Goal: Transaction & Acquisition: Purchase product/service

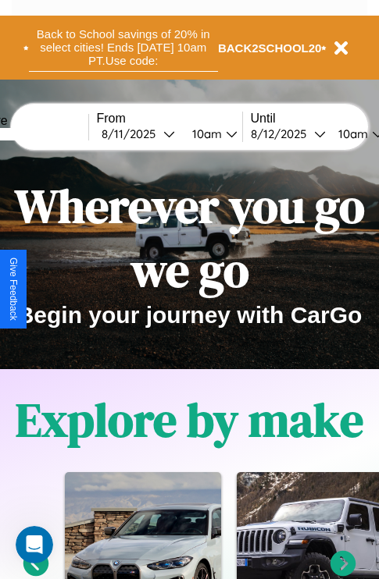
click at [123, 48] on button "Back to School savings of 20% in select cities! Ends 9/1 at 10am PT. Use code:" at bounding box center [123, 47] width 189 height 48
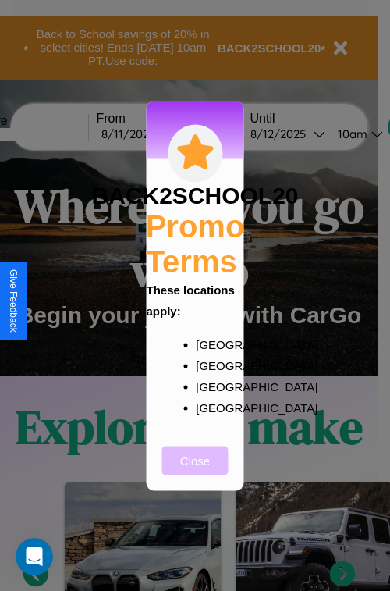
click at [195, 471] on button "Close" at bounding box center [195, 460] width 66 height 29
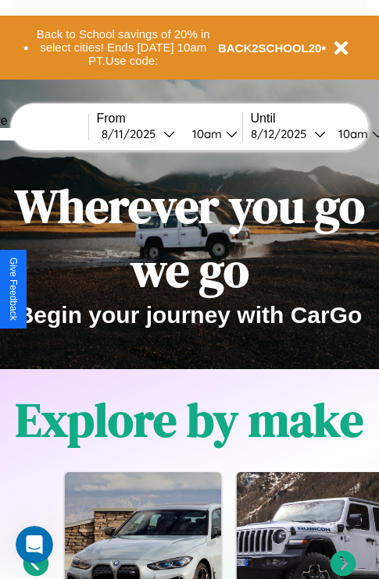
click at [53, 134] on input "text" at bounding box center [29, 134] width 117 height 12
type input "**********"
click at [156, 134] on div "8 / 11 / 2025" at bounding box center [133, 134] width 62 height 15
select select "*"
select select "****"
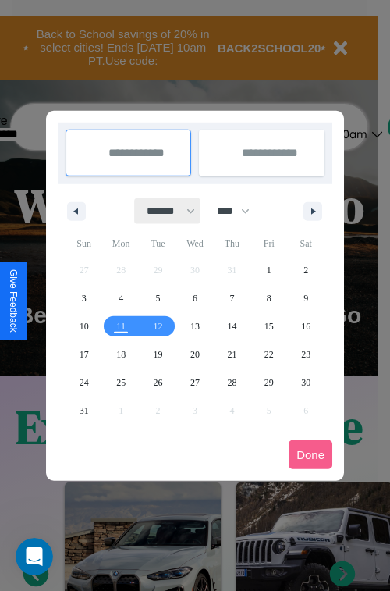
click at [164, 211] on select "******* ******** ***** ***** *** **** **** ****** ********* ******* ******** **…" at bounding box center [168, 211] width 66 height 26
select select "*"
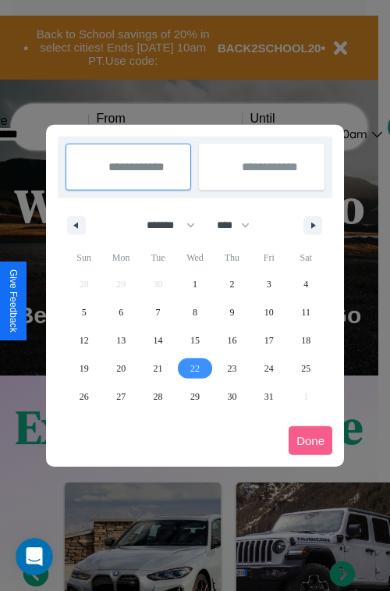
click at [194, 368] on span "22" at bounding box center [195, 369] width 9 height 28
type input "**********"
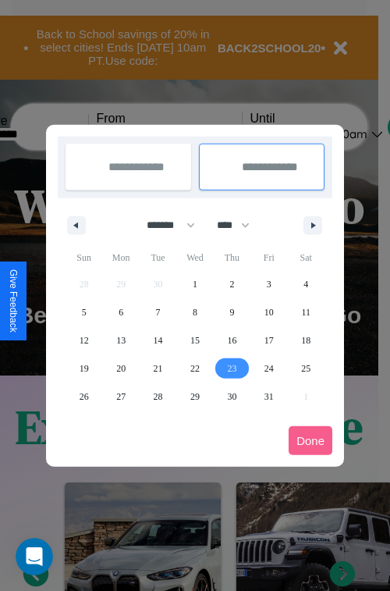
click at [232, 368] on span "23" at bounding box center [231, 369] width 9 height 28
type input "**********"
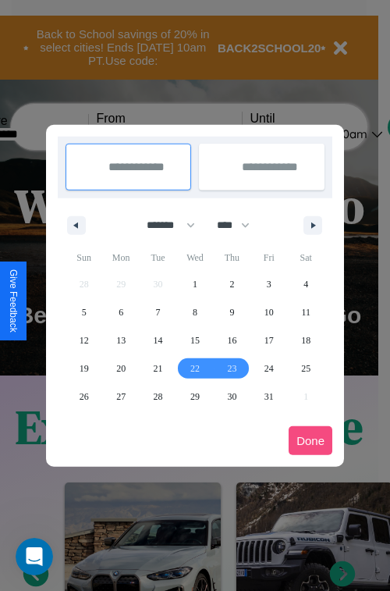
click at [311, 440] on button "Done" at bounding box center [311, 440] width 44 height 29
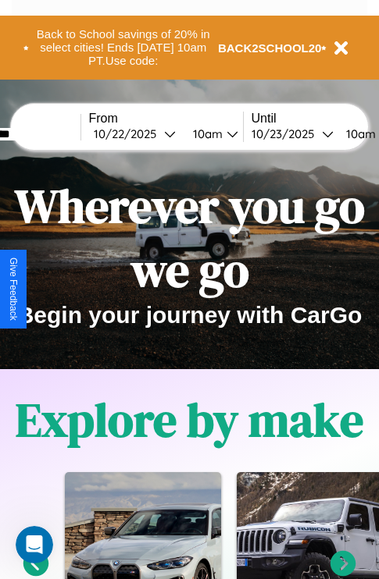
click at [224, 134] on div "10am" at bounding box center [205, 134] width 41 height 15
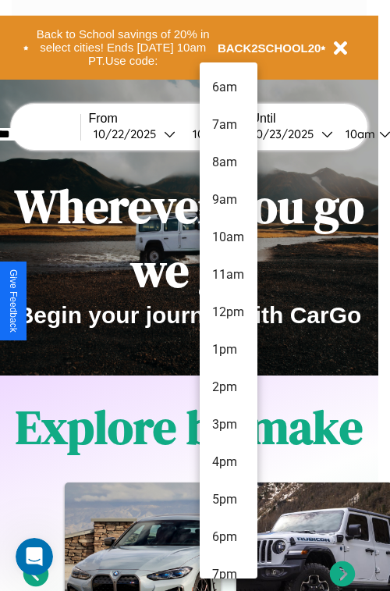
click at [228, 162] on li "8am" at bounding box center [229, 162] width 58 height 37
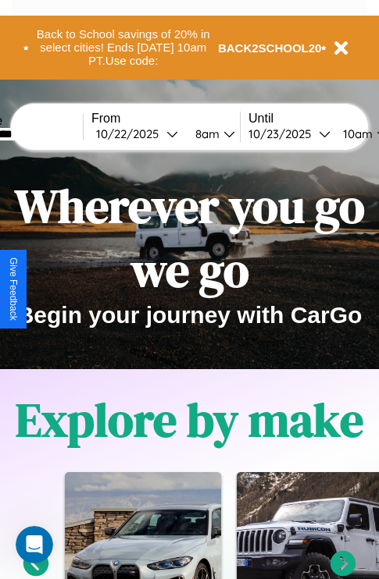
click at [372, 134] on div "10am" at bounding box center [355, 134] width 41 height 15
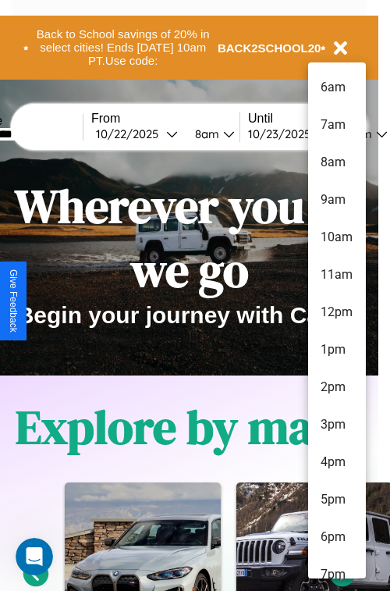
click at [337, 87] on li "6am" at bounding box center [337, 87] width 58 height 37
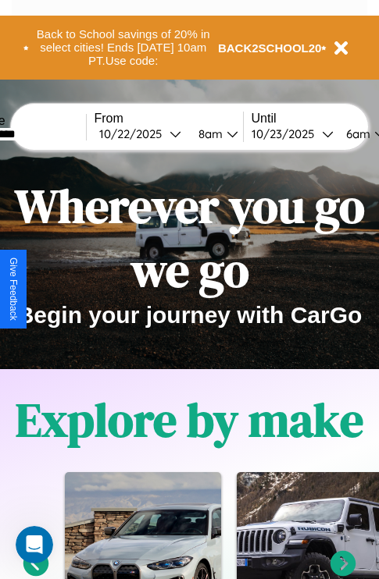
scroll to position [0, 60]
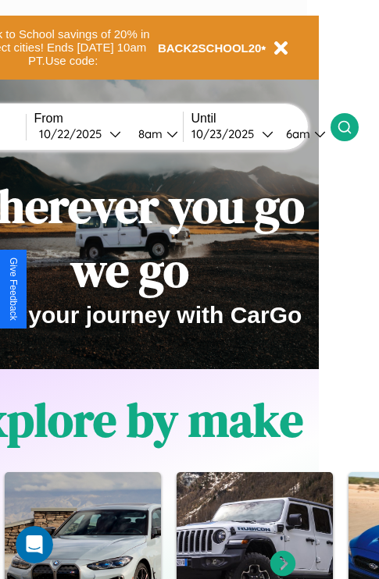
click at [352, 127] on icon at bounding box center [345, 127] width 16 height 16
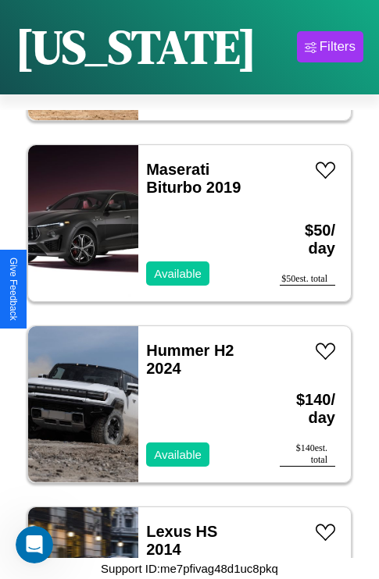
scroll to position [6037, 0]
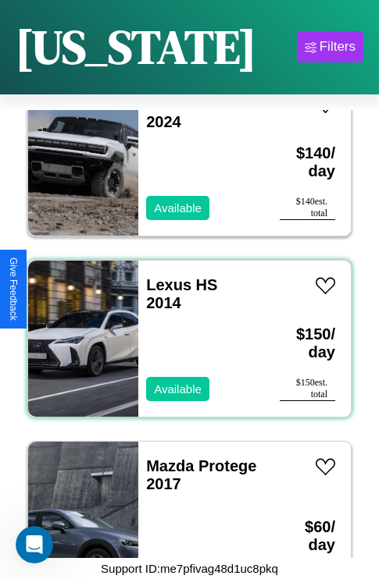
click at [184, 330] on div "Lexus HS 2014 Available" at bounding box center [201, 339] width 126 height 156
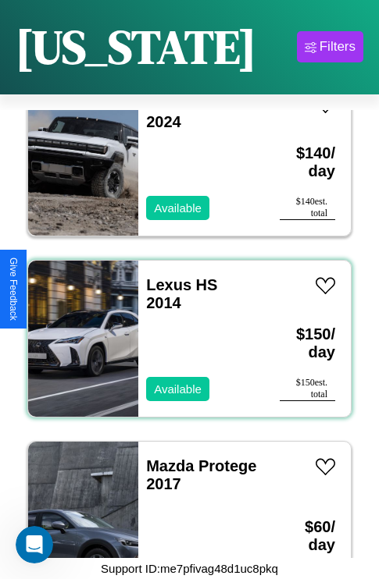
click at [184, 330] on div "Lexus HS 2014 Available" at bounding box center [201, 339] width 126 height 156
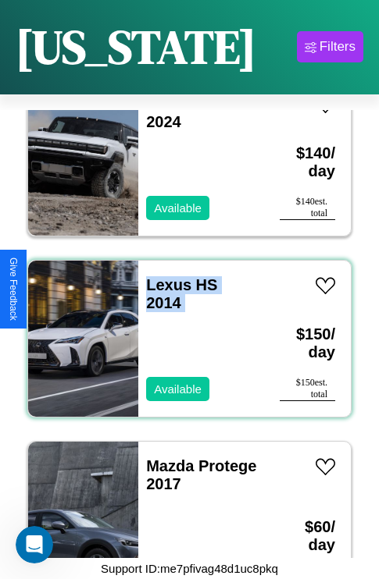
click at [184, 330] on div "Lexus HS 2014 Available" at bounding box center [201, 339] width 126 height 156
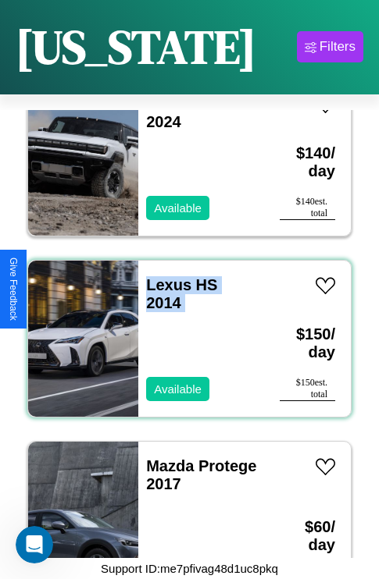
click at [184, 330] on div "Lexus HS 2014 Available" at bounding box center [201, 339] width 126 height 156
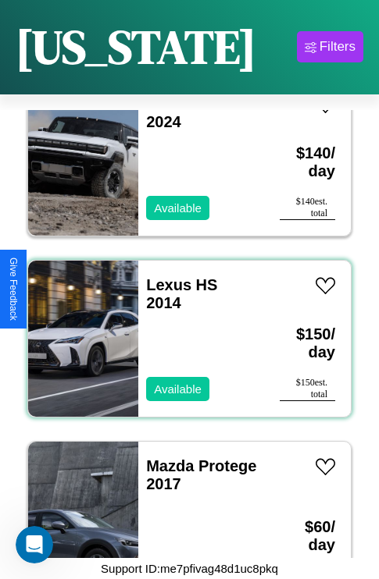
click at [184, 330] on div "Lexus HS 2014 Available" at bounding box center [201, 339] width 126 height 156
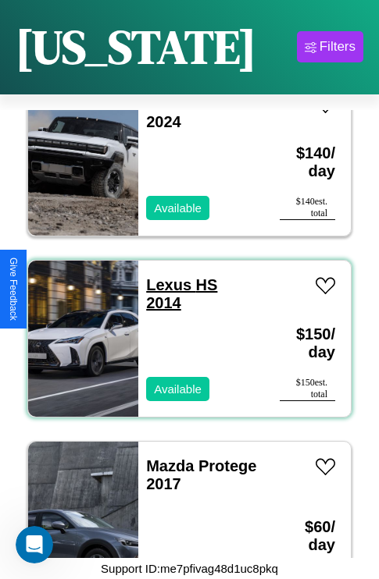
click at [164, 276] on link "Lexus HS 2014" at bounding box center [181, 293] width 71 height 35
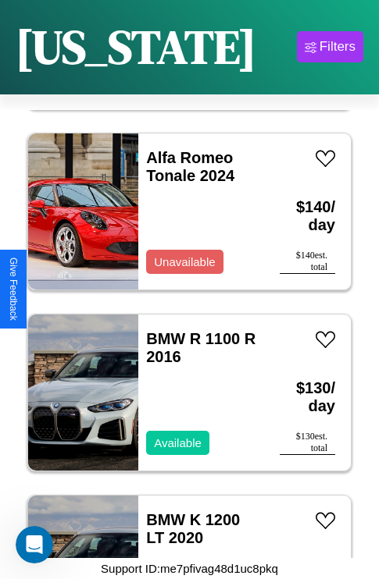
scroll to position [1508, 0]
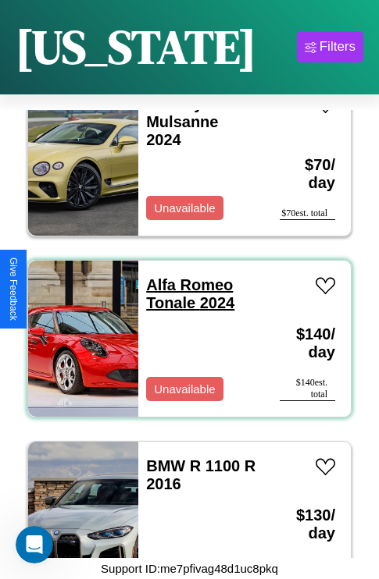
click at [184, 276] on link "Alfa Romeo Tonale 2024" at bounding box center [190, 293] width 88 height 35
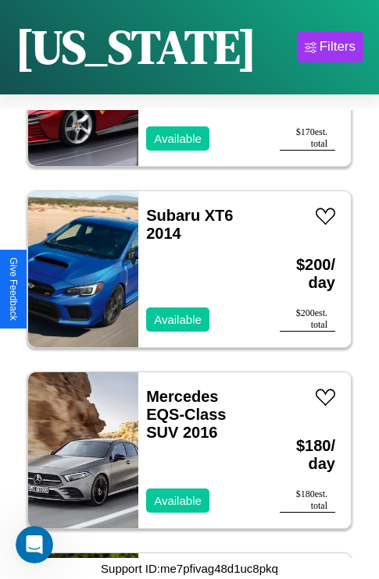
scroll to position [3501, 0]
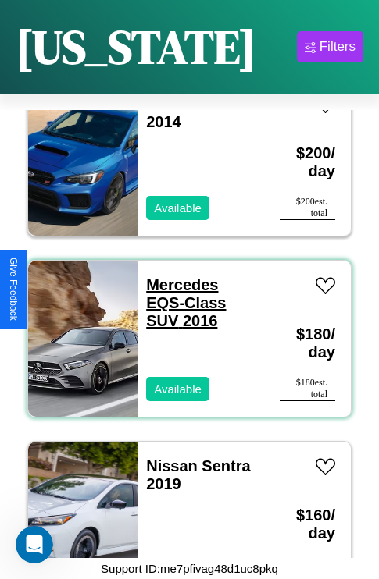
click at [177, 276] on link "Mercedes EQS-Class SUV 2016" at bounding box center [186, 302] width 80 height 53
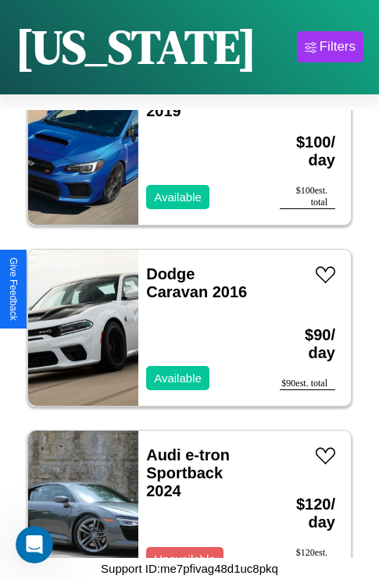
scroll to position [5313, 0]
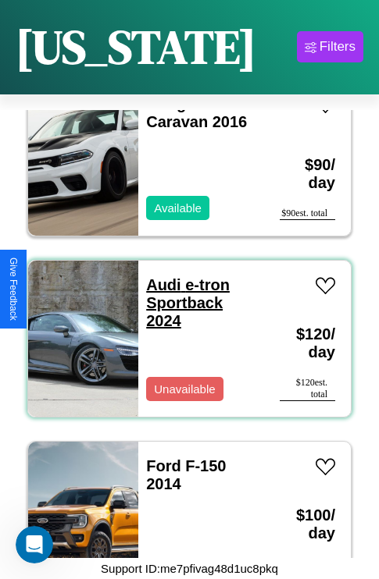
click at [159, 276] on link "Audi e-tron Sportback 2024" at bounding box center [188, 302] width 84 height 53
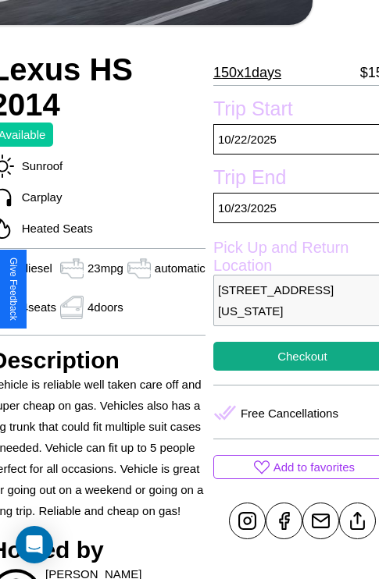
scroll to position [333, 69]
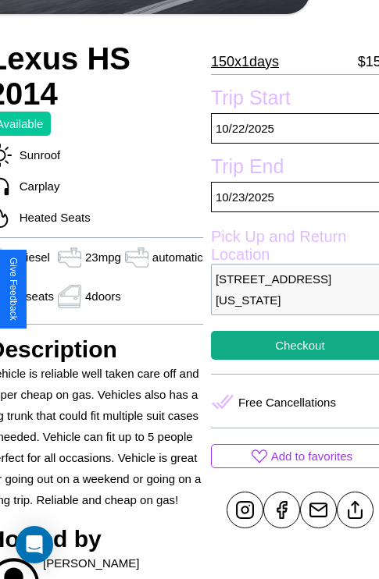
click at [289, 290] on p "9667 Front Street Washington DC 84086 United States" at bounding box center [300, 290] width 178 height 52
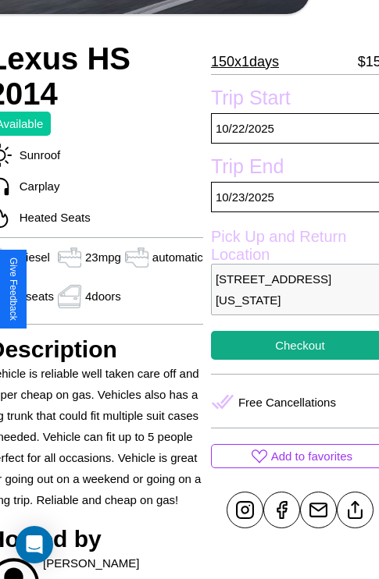
click at [289, 290] on p "9667 Front Street Washington DC 84086 United States" at bounding box center [300, 290] width 178 height 52
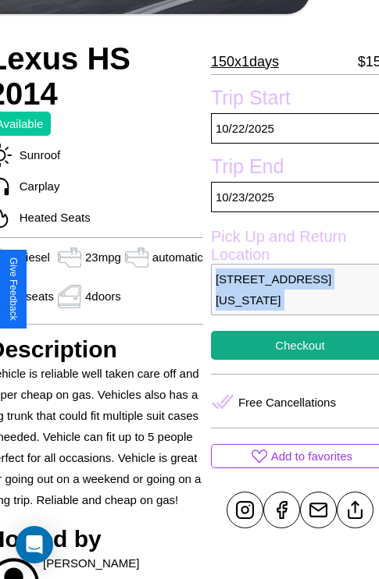
click at [289, 290] on p "9667 Front Street Washington DC 84086 United States" at bounding box center [300, 290] width 178 height 52
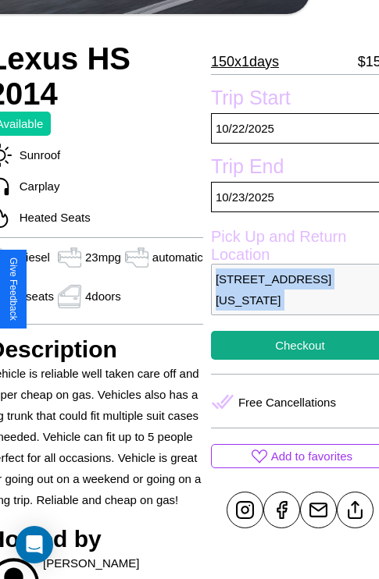
click at [289, 290] on p "9667 Front Street Washington DC 84086 United States" at bounding box center [300, 290] width 178 height 52
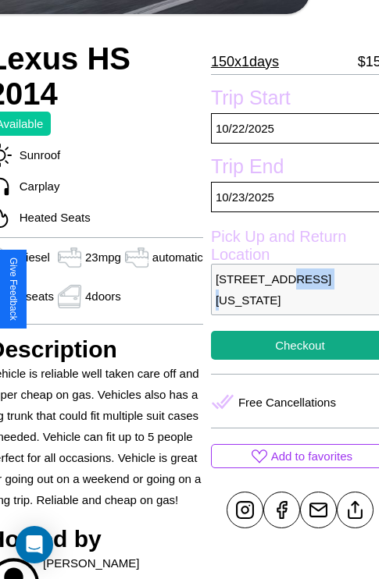
click at [289, 290] on p "9667 Front Street Washington DC 84086 United States" at bounding box center [300, 290] width 178 height 52
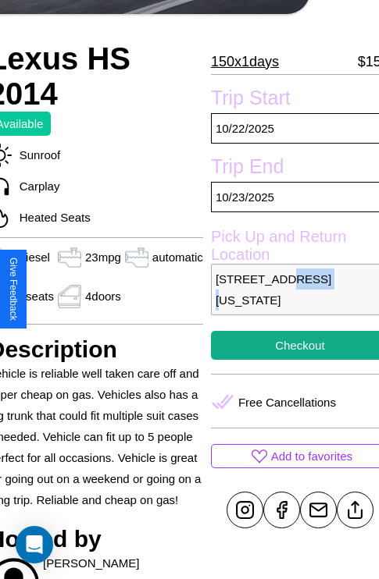
click at [289, 290] on p "9667 Front Street Washington DC 84086 United States" at bounding box center [300, 290] width 178 height 52
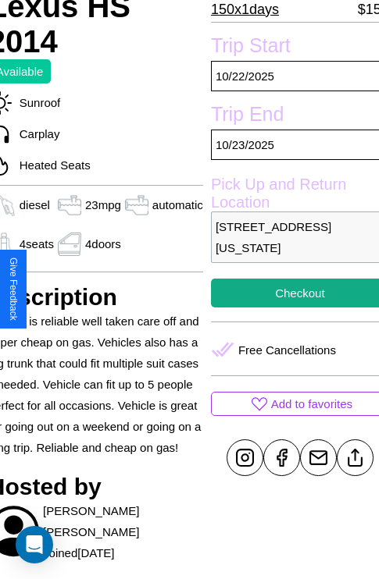
scroll to position [390, 69]
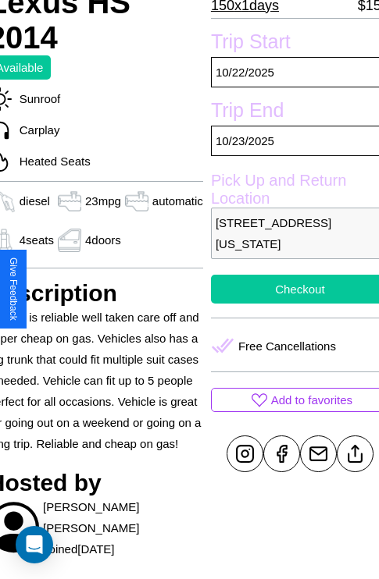
click at [289, 289] on button "Checkout" at bounding box center [300, 289] width 178 height 29
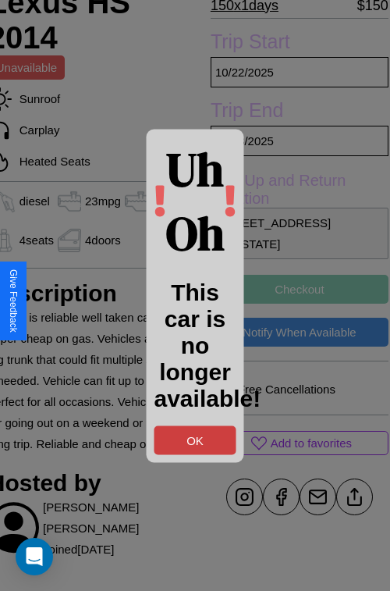
click at [195, 440] on button "OK" at bounding box center [196, 440] width 82 height 29
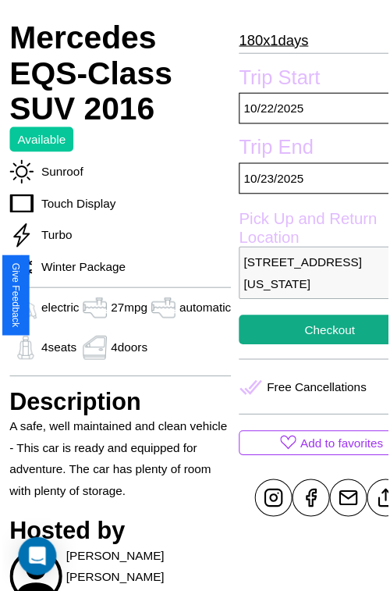
scroll to position [429, 75]
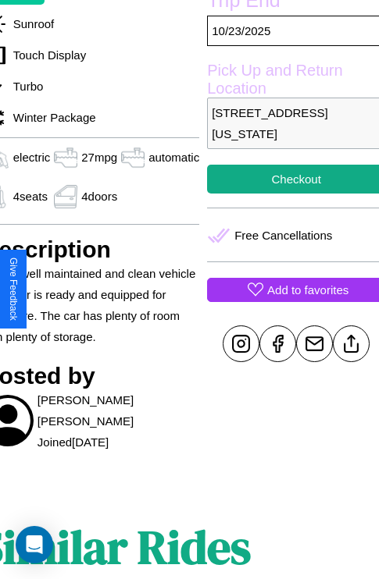
click at [289, 290] on p "Add to favorites" at bounding box center [307, 290] width 81 height 21
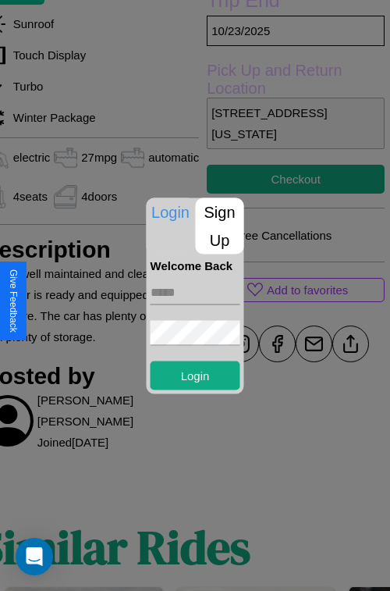
click at [195, 292] on input "text" at bounding box center [196, 292] width 90 height 25
type input "**********"
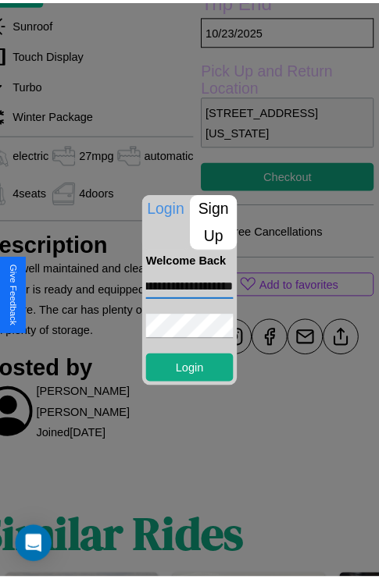
scroll to position [0, 0]
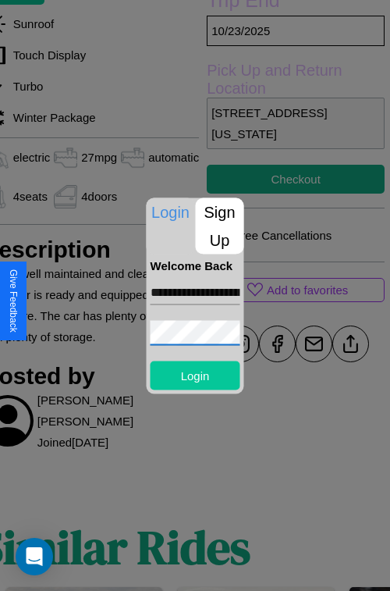
click at [195, 375] on button "Login" at bounding box center [196, 375] width 90 height 29
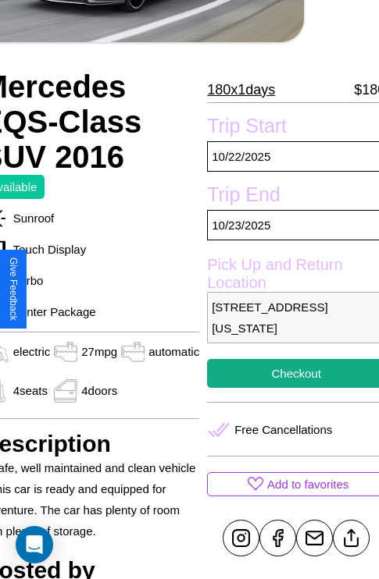
scroll to position [318, 75]
